Goal: Check status: Check status

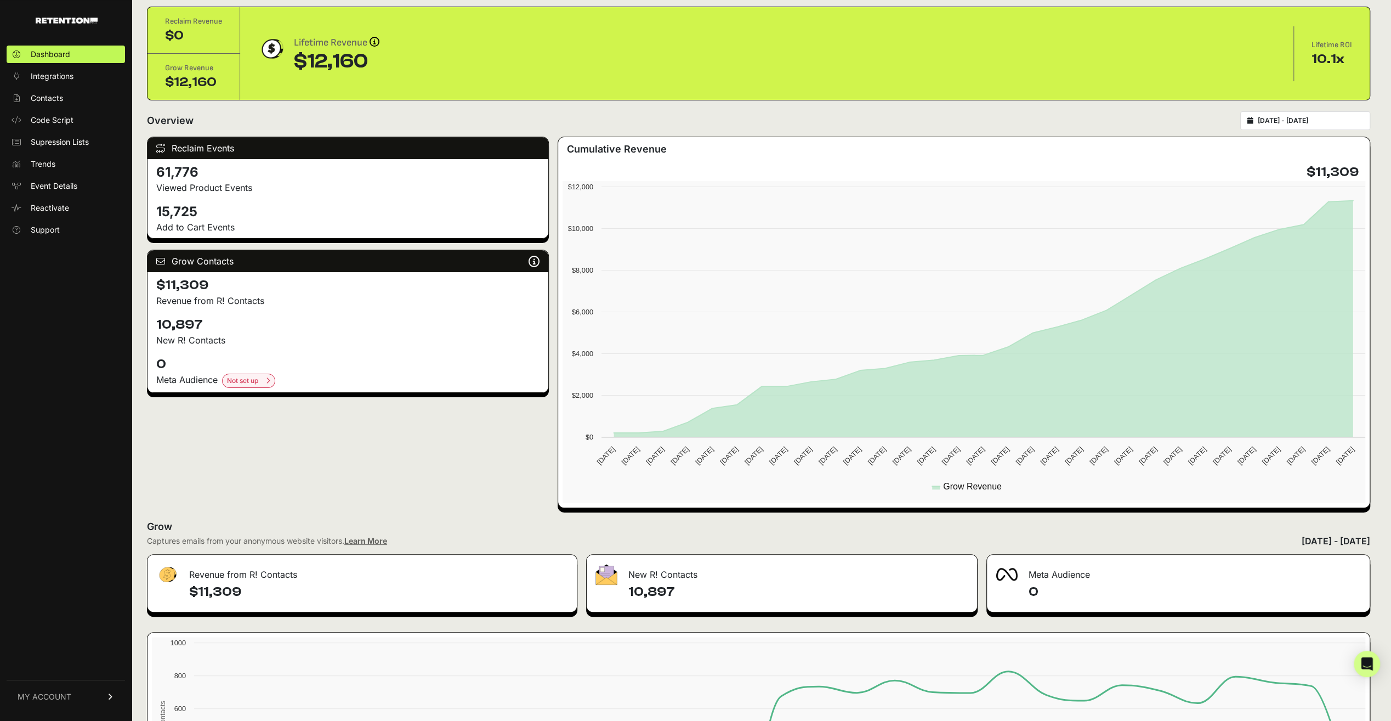
scroll to position [55, 0]
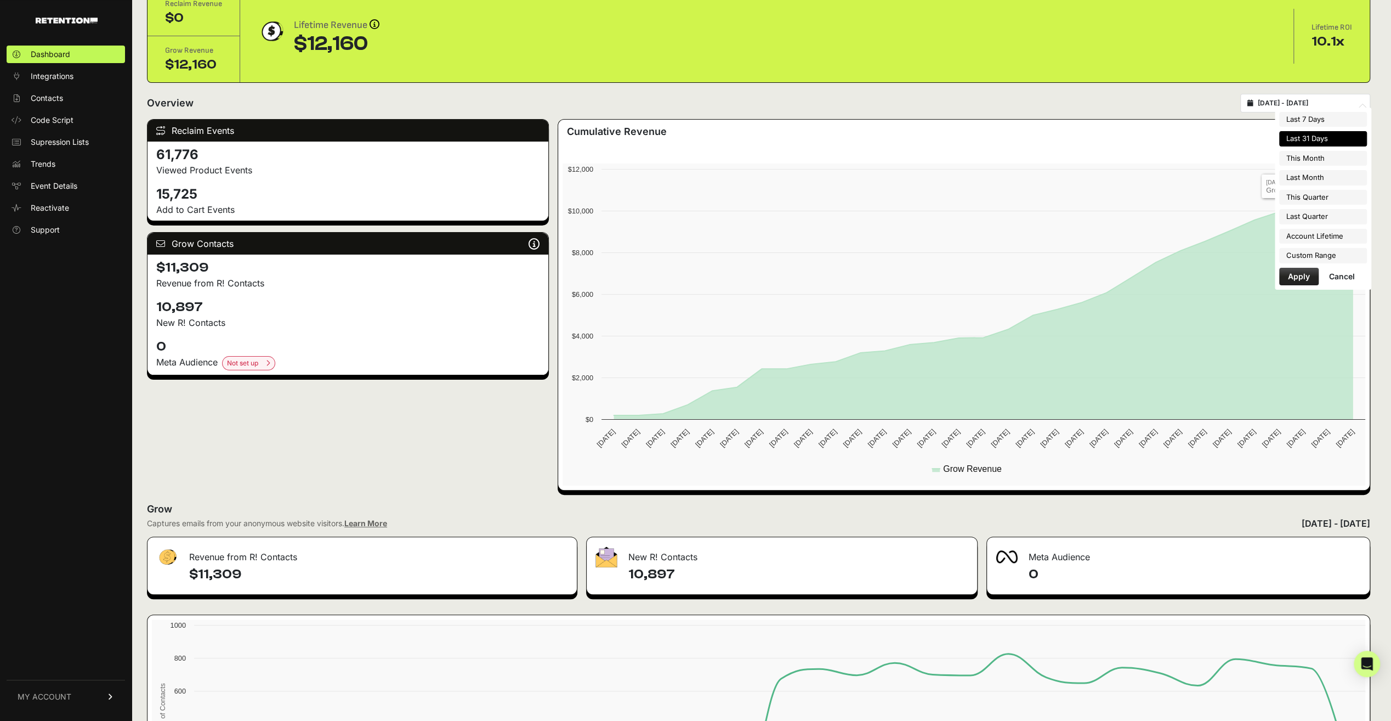
click at [1308, 104] on input "[DATE] - [DATE]" at bounding box center [1310, 103] width 105 height 9
click at [1326, 186] on ul "Last 7 Days Last 31 Days This Month Last Month This Quarter Last Quarter Accoun…" at bounding box center [1324, 187] width 88 height 151
click at [1316, 198] on li "This Quarter" at bounding box center [1324, 197] width 88 height 15
type input "2025-07-01 - 2025-09-30"
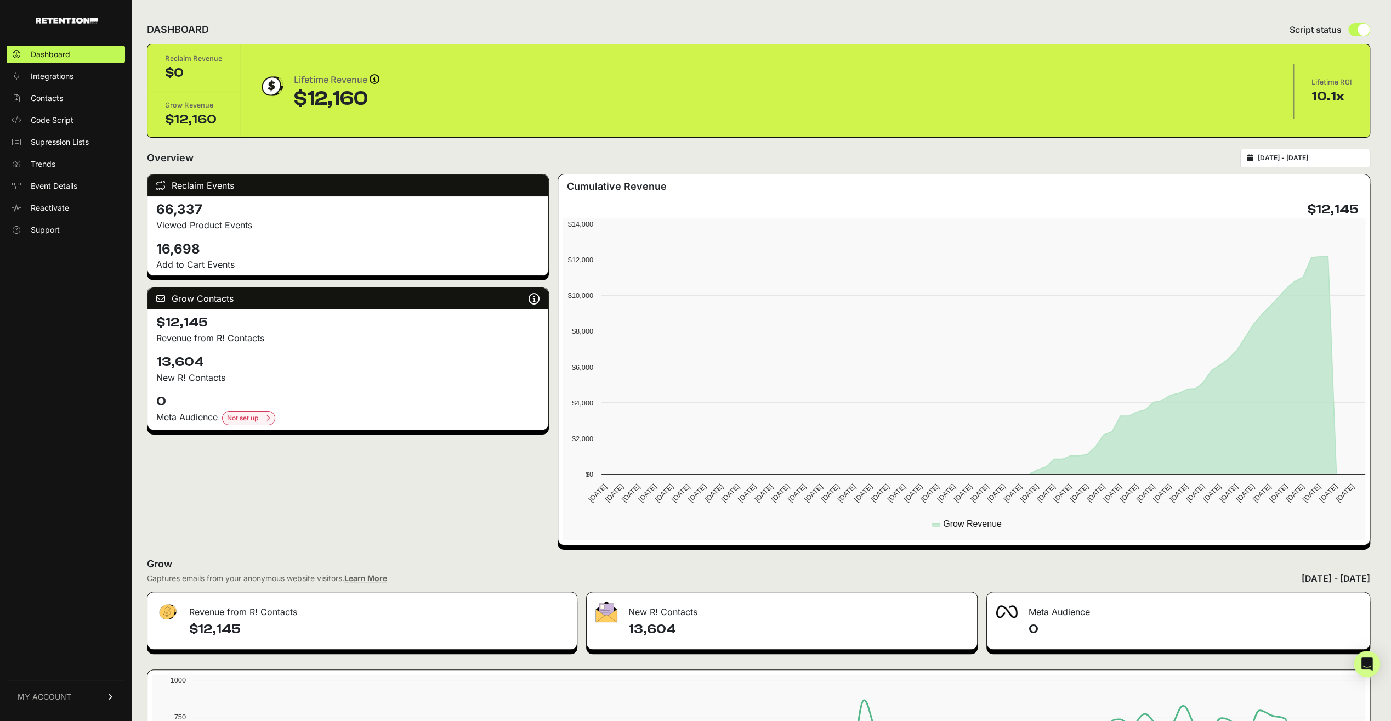
click at [1342, 152] on div "[DATE] - [DATE]" at bounding box center [1306, 158] width 130 height 19
click at [1331, 157] on input "[DATE] - [DATE]" at bounding box center [1310, 158] width 105 height 9
click at [1322, 199] on li "Last 31 Days" at bounding box center [1324, 193] width 88 height 15
type input "[DATE] - [DATE]"
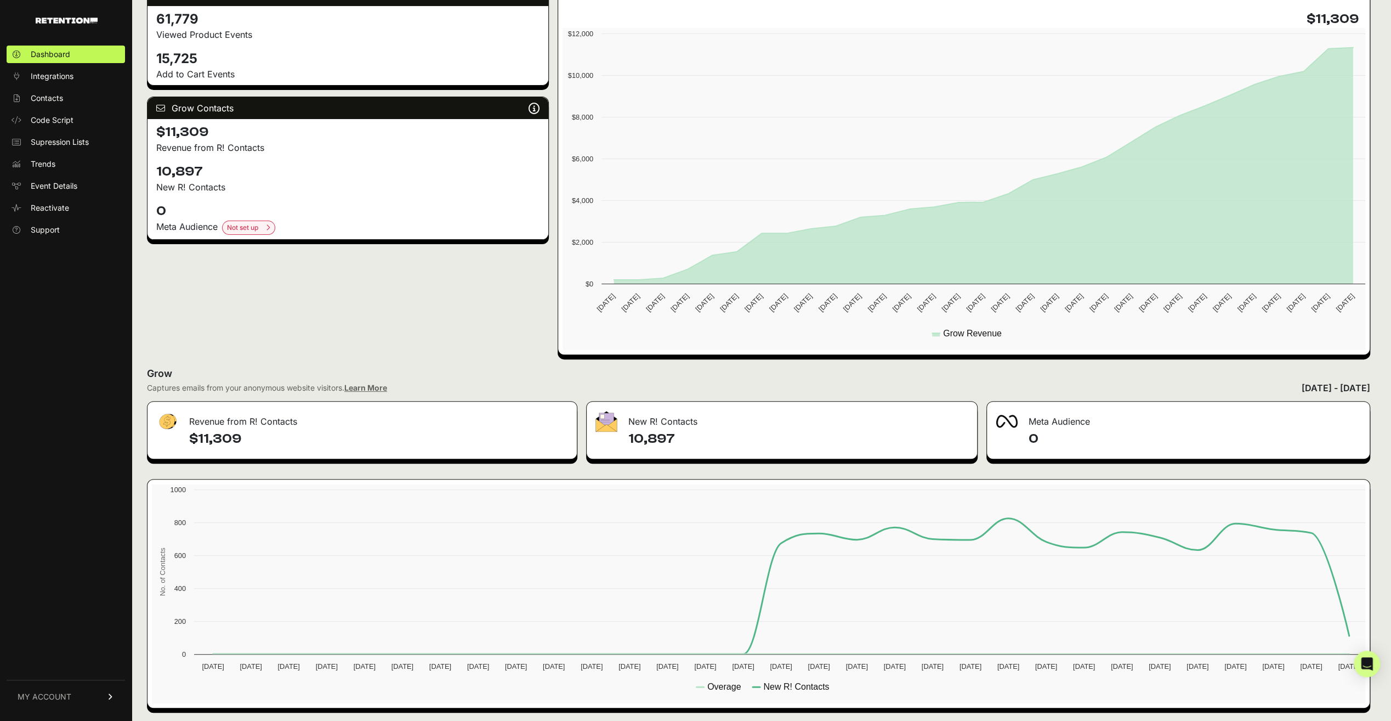
scroll to position [191, 0]
